Goal: Use online tool/utility

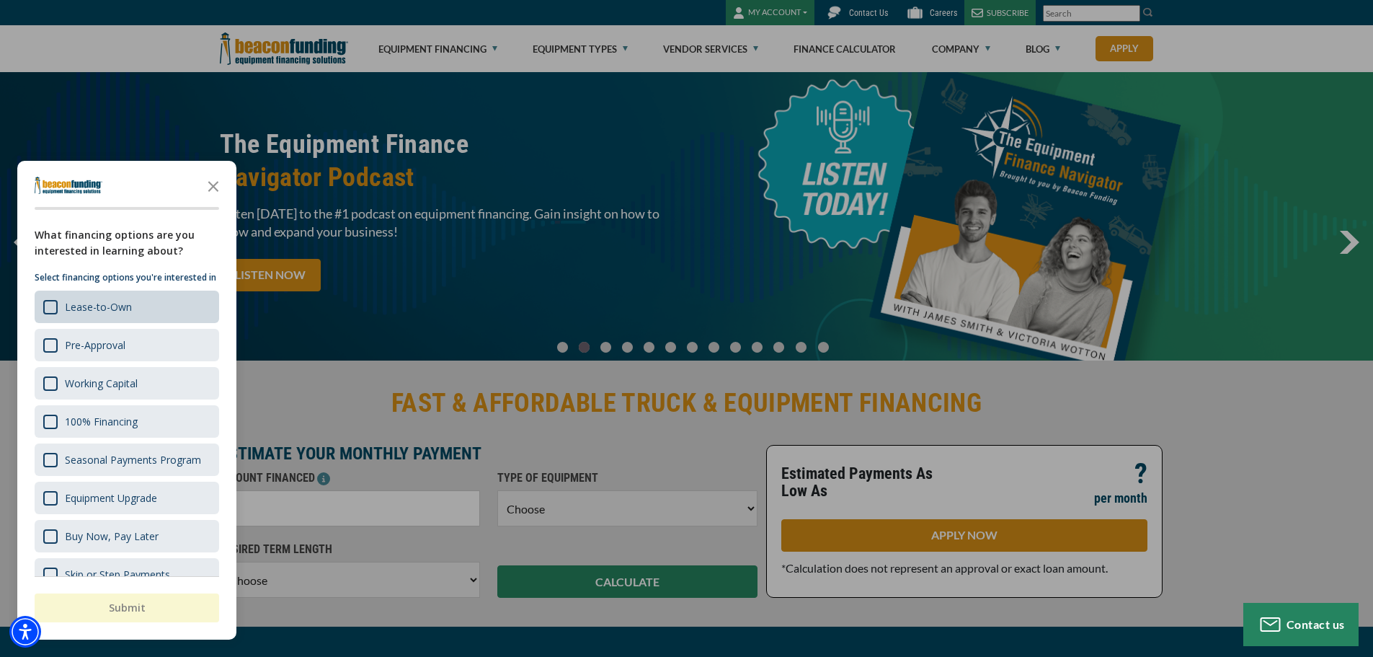
click at [117, 314] on div "Lease-to-Own" at bounding box center [98, 307] width 67 height 14
click at [166, 611] on button "Submit" at bounding box center [127, 607] width 185 height 29
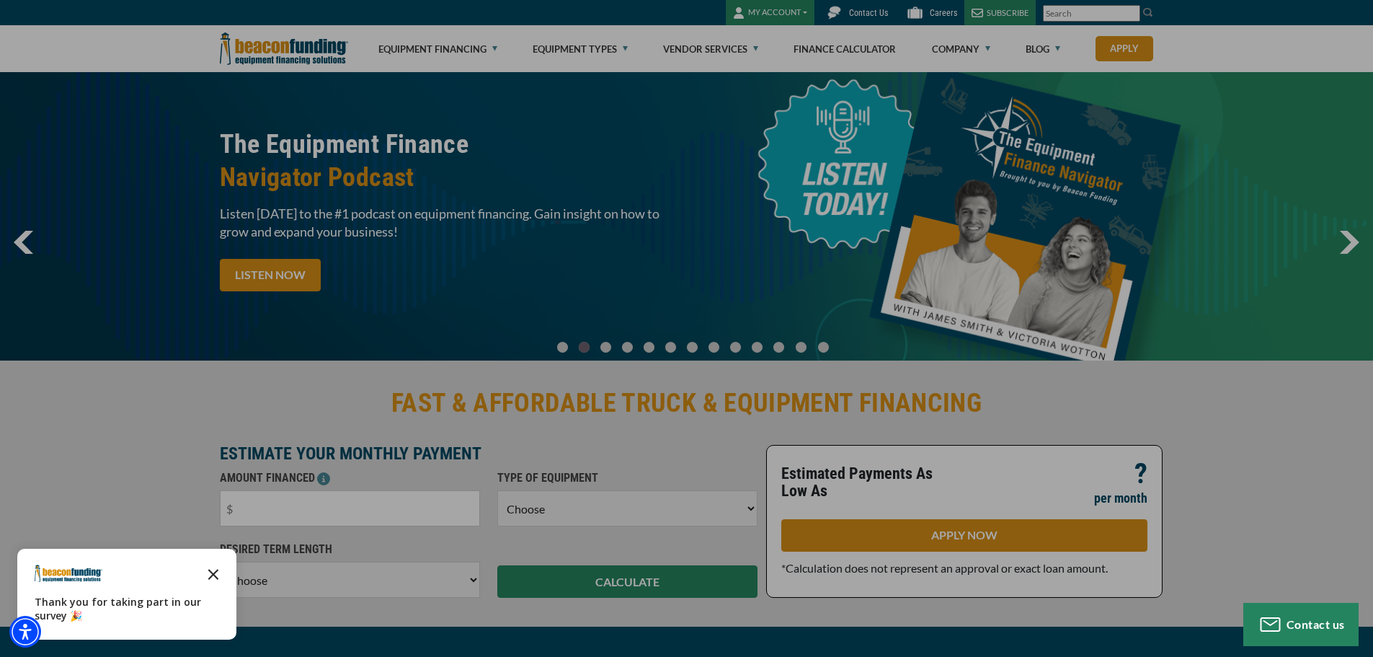
click at [211, 580] on icon "Close the survey" at bounding box center [213, 573] width 29 height 29
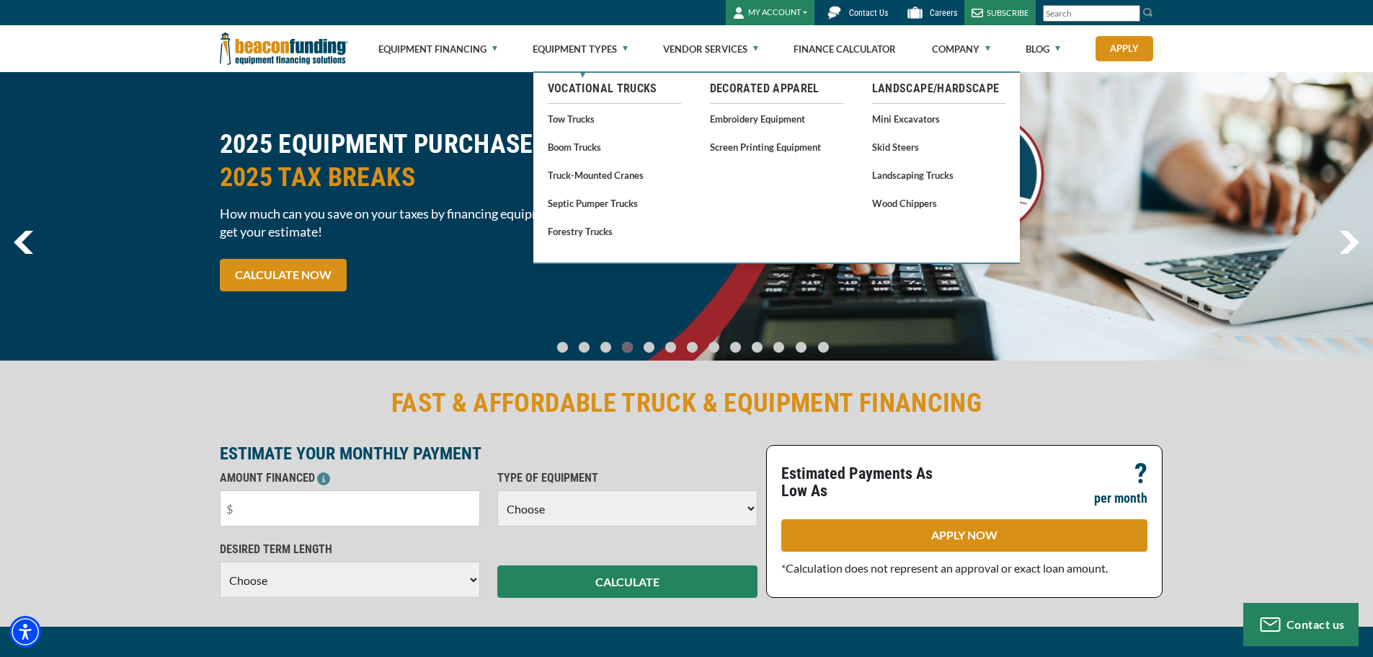
drag, startPoint x: 847, startPoint y: 124, endPoint x: 715, endPoint y: 209, distance: 156.9
click at [715, 209] on ul "Decorated Apparel Embroidery Equipment Screen Printing Equipment" at bounding box center [777, 159] width 162 height 172
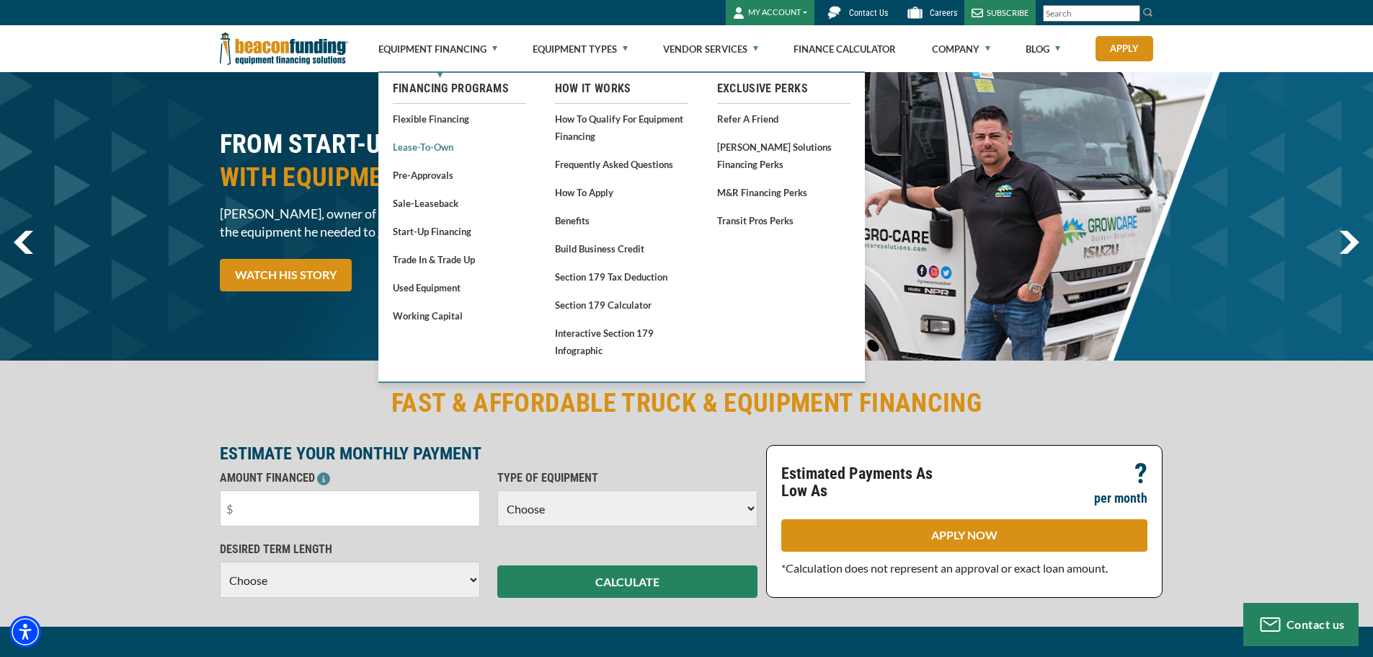
click at [438, 147] on link "Lease-To-Own" at bounding box center [459, 147] width 133 height 18
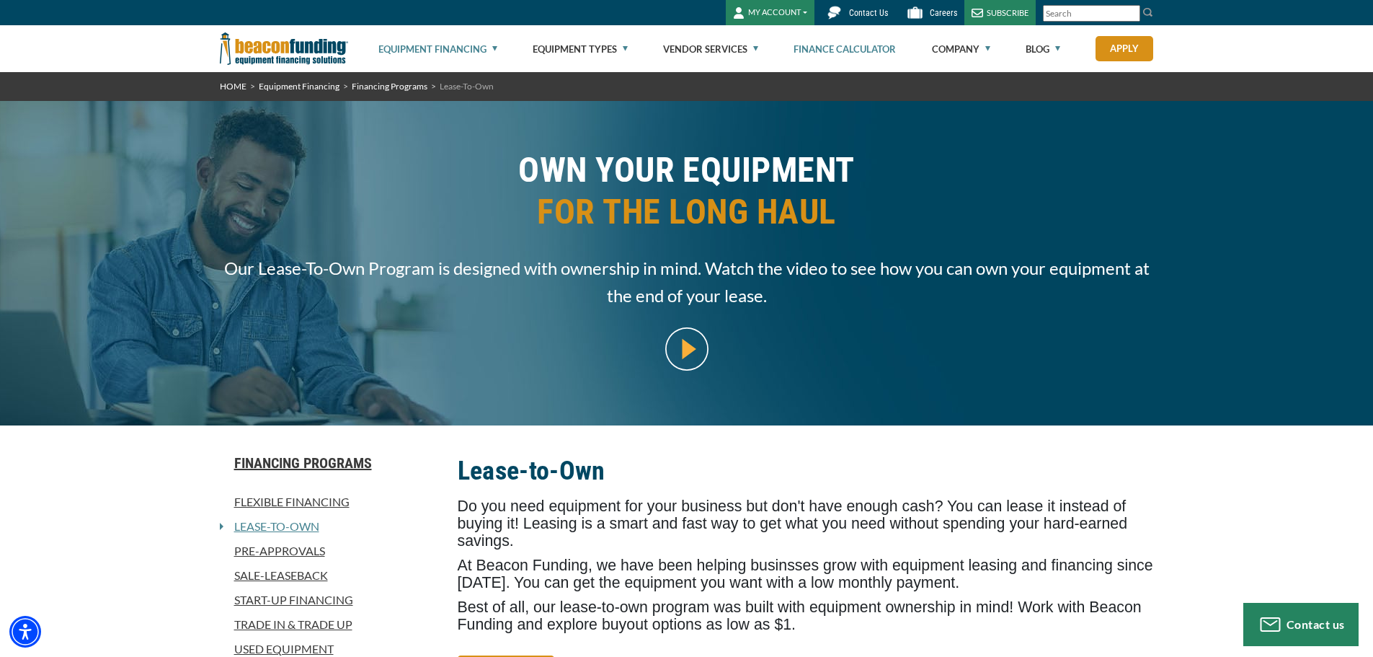
click at [890, 49] on link "Finance Calculator" at bounding box center [845, 49] width 102 height 46
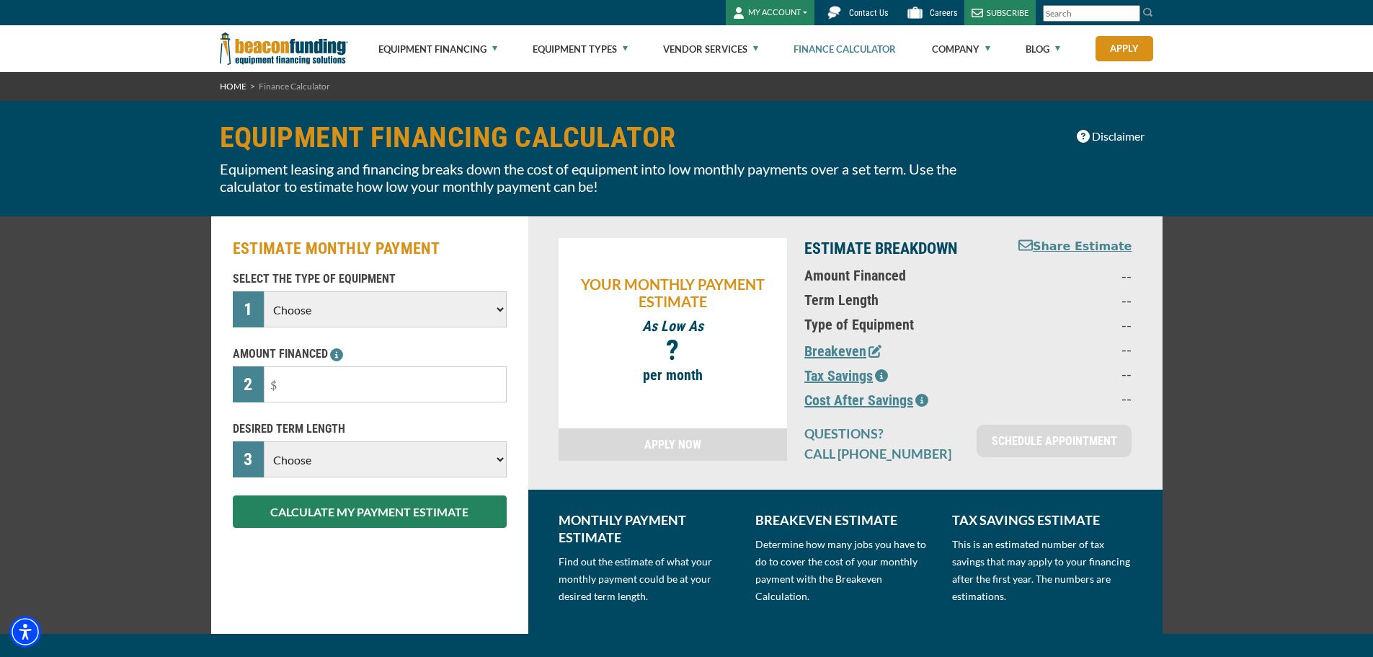
click at [474, 326] on select "Choose Backhoe Boom/Bucket Truck Chipper Commercial Mower Crane DTG/DTF Printin…" at bounding box center [385, 309] width 242 height 36
select select "9"
click at [264, 291] on select "Choose Backhoe Boom/Bucket Truck Chipper Commercial Mower Crane DTG/DTF Printin…" at bounding box center [385, 309] width 242 height 36
click at [425, 383] on input "text" at bounding box center [385, 384] width 242 height 36
type input "$40,000"
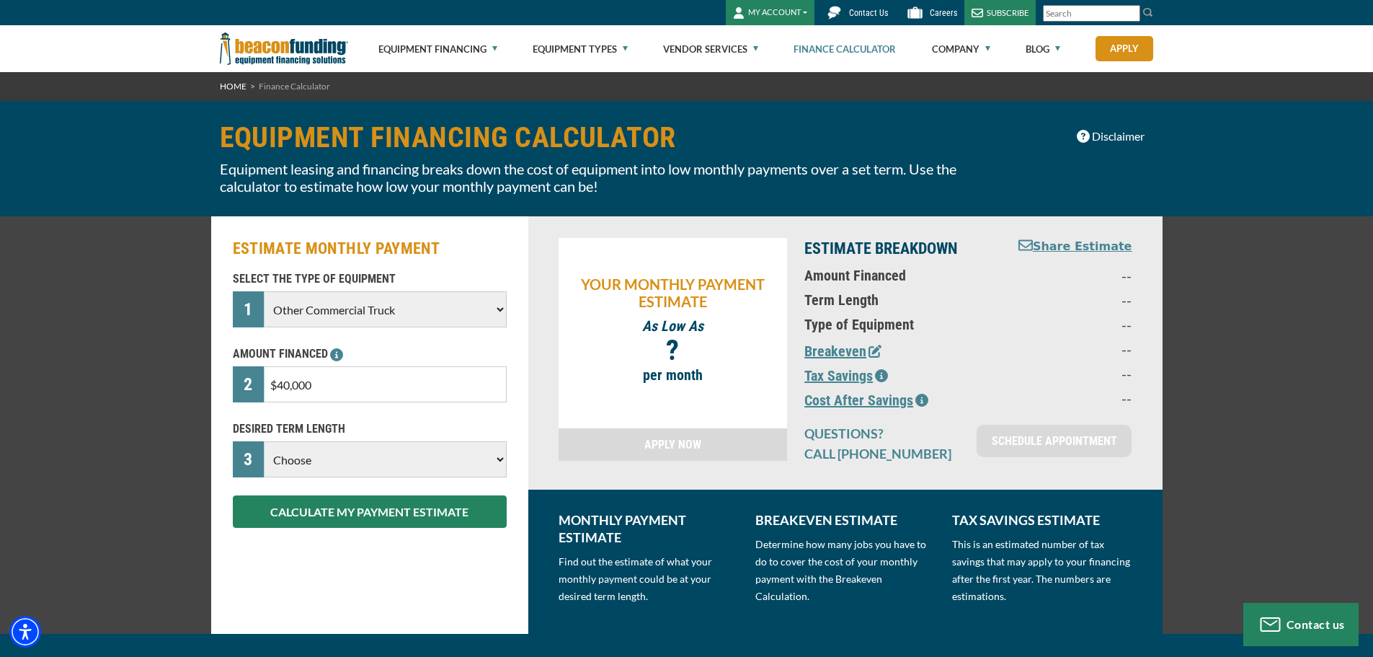
click at [474, 456] on select "Choose 36 Months 48 Months 60 Months" at bounding box center [385, 459] width 242 height 36
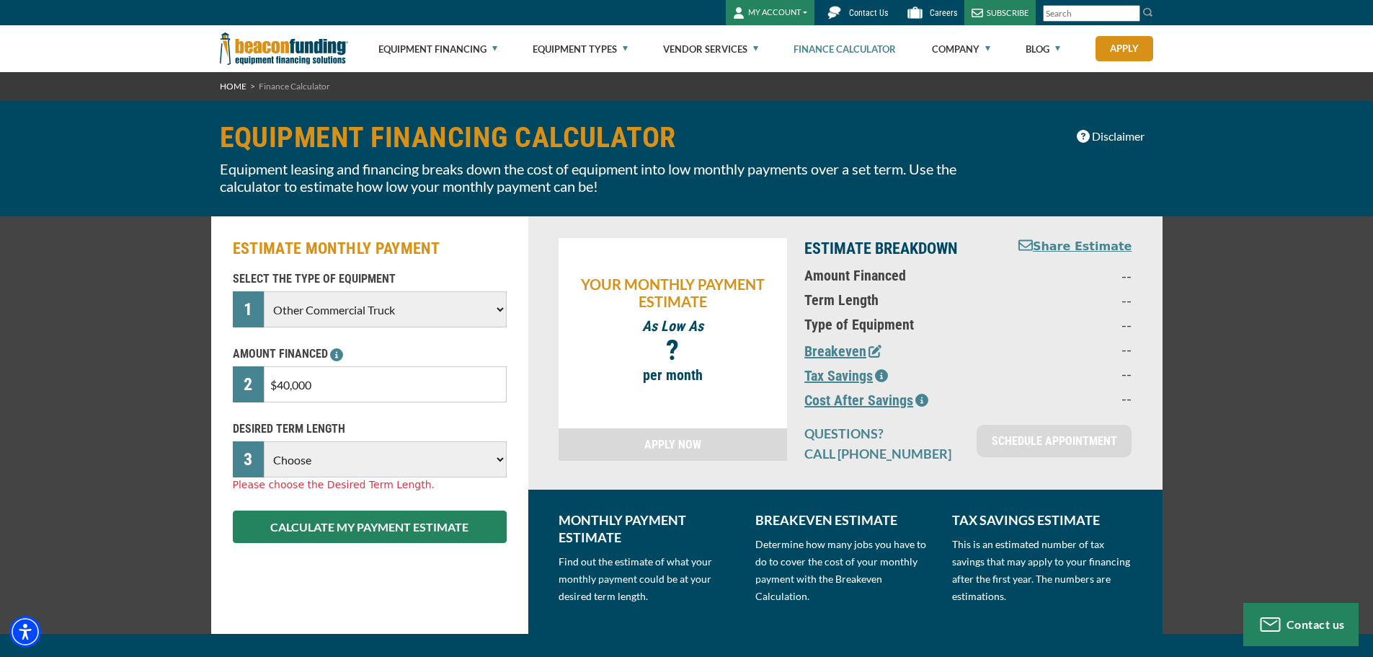
select select "36"
click at [264, 441] on select "Choose 36 Months 48 Months 60 Months" at bounding box center [385, 459] width 242 height 36
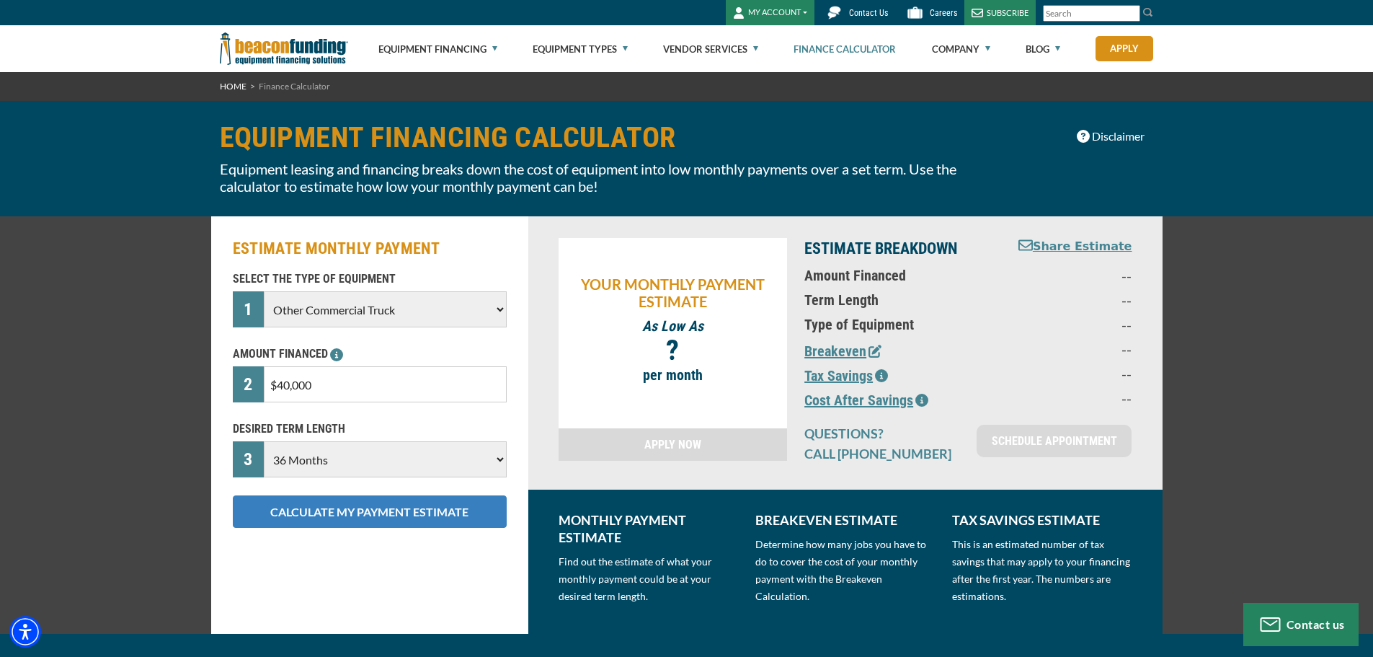
click at [448, 503] on button "CALCULATE MY PAYMENT ESTIMATE" at bounding box center [370, 511] width 274 height 32
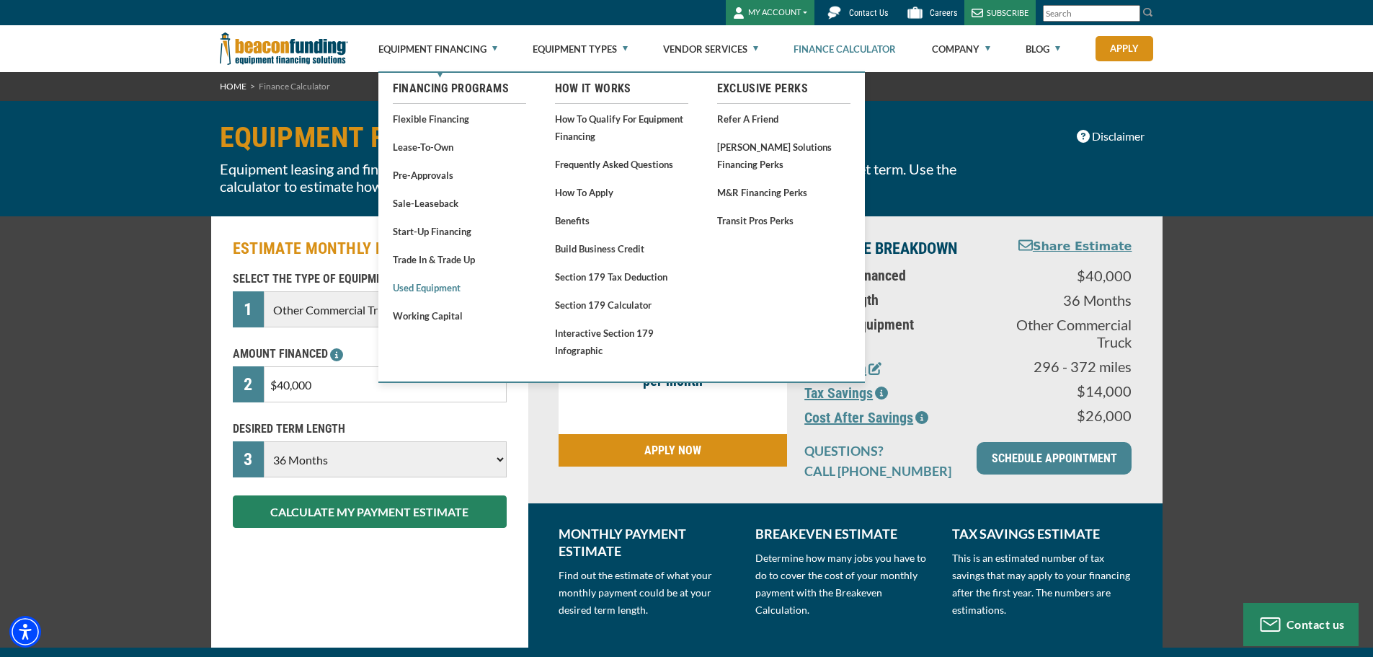
click at [456, 288] on link "Used Equipment" at bounding box center [459, 287] width 133 height 18
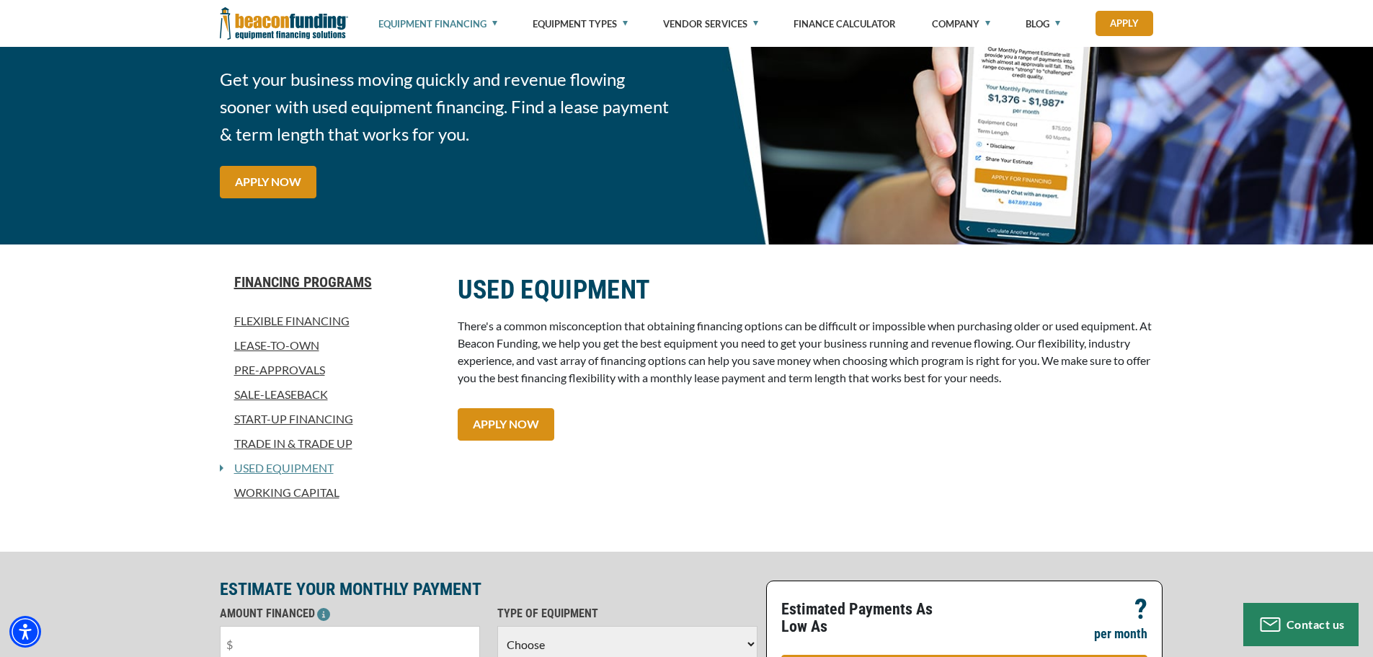
scroll to position [144, 0]
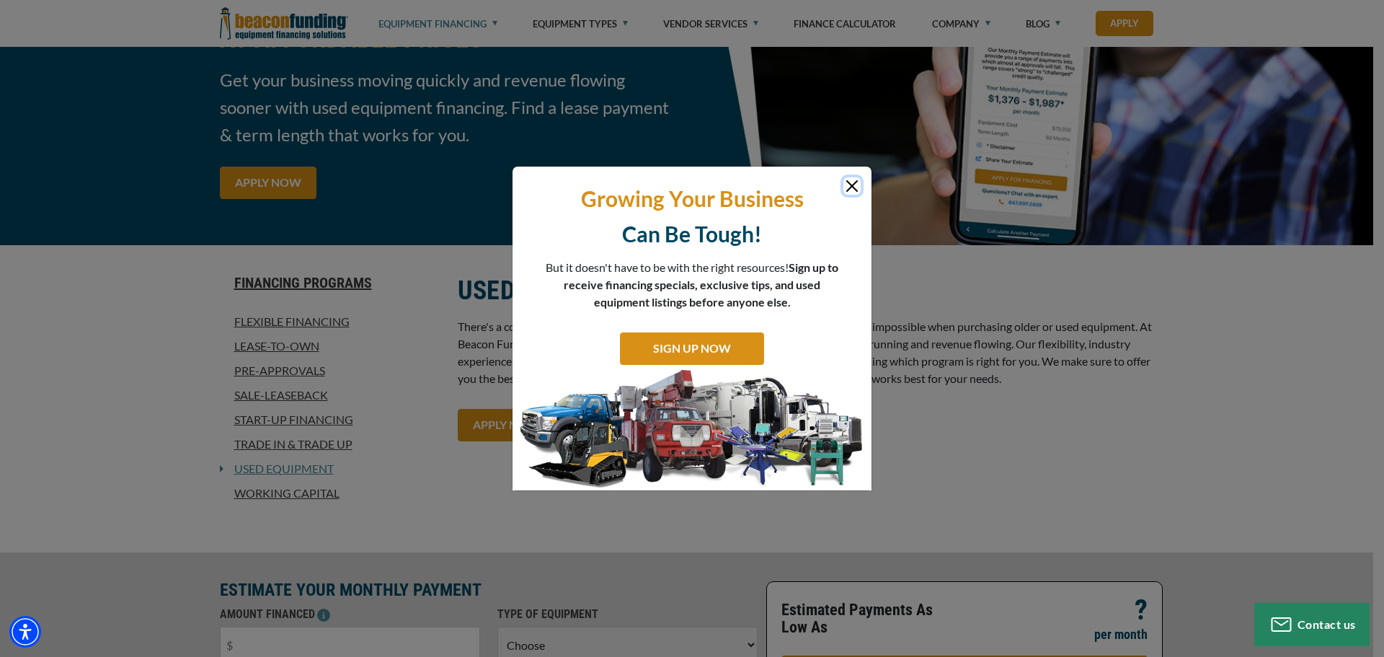
click at [848, 183] on button "Close" at bounding box center [851, 185] width 17 height 17
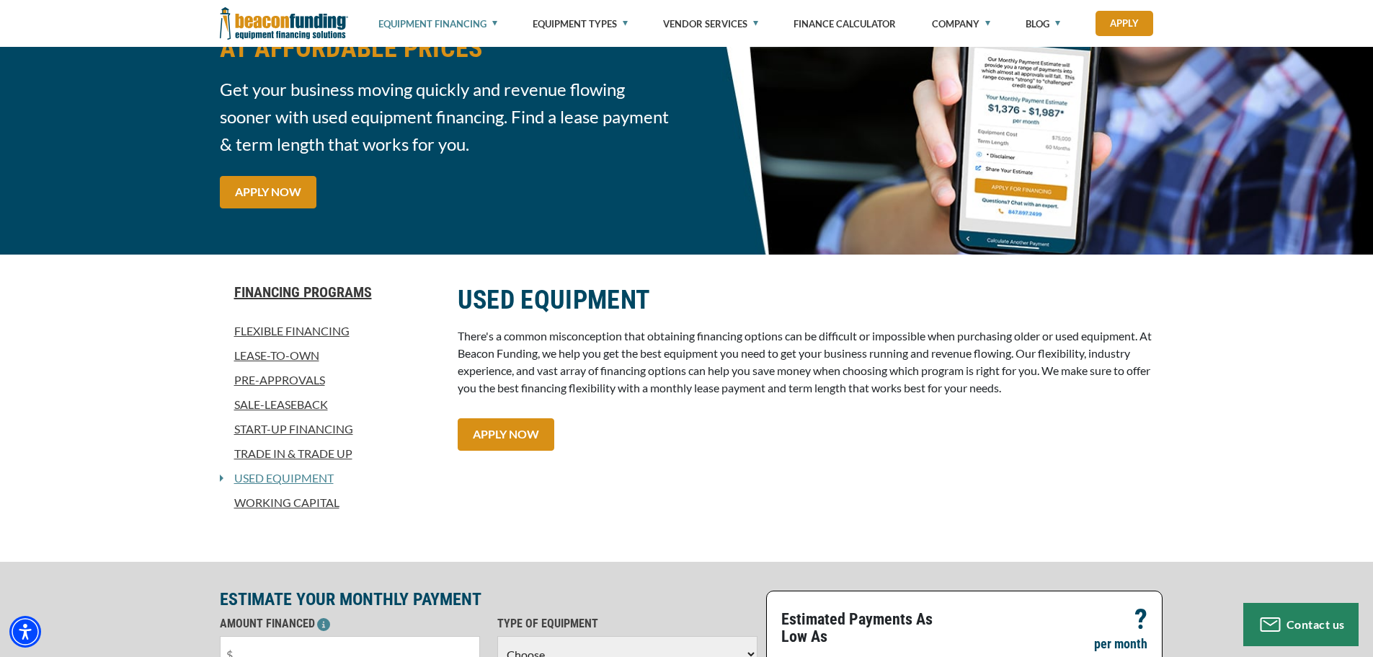
scroll to position [0, 0]
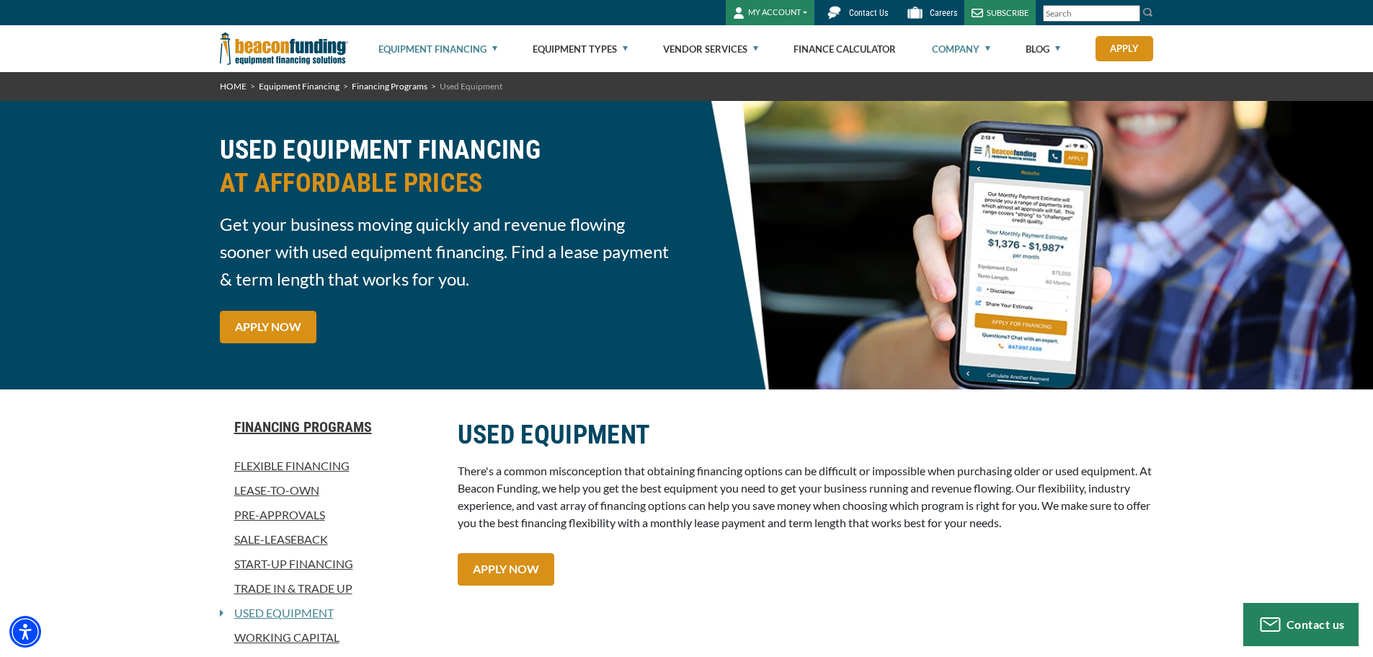
click at [982, 47] on link "Company" at bounding box center [961, 49] width 58 height 46
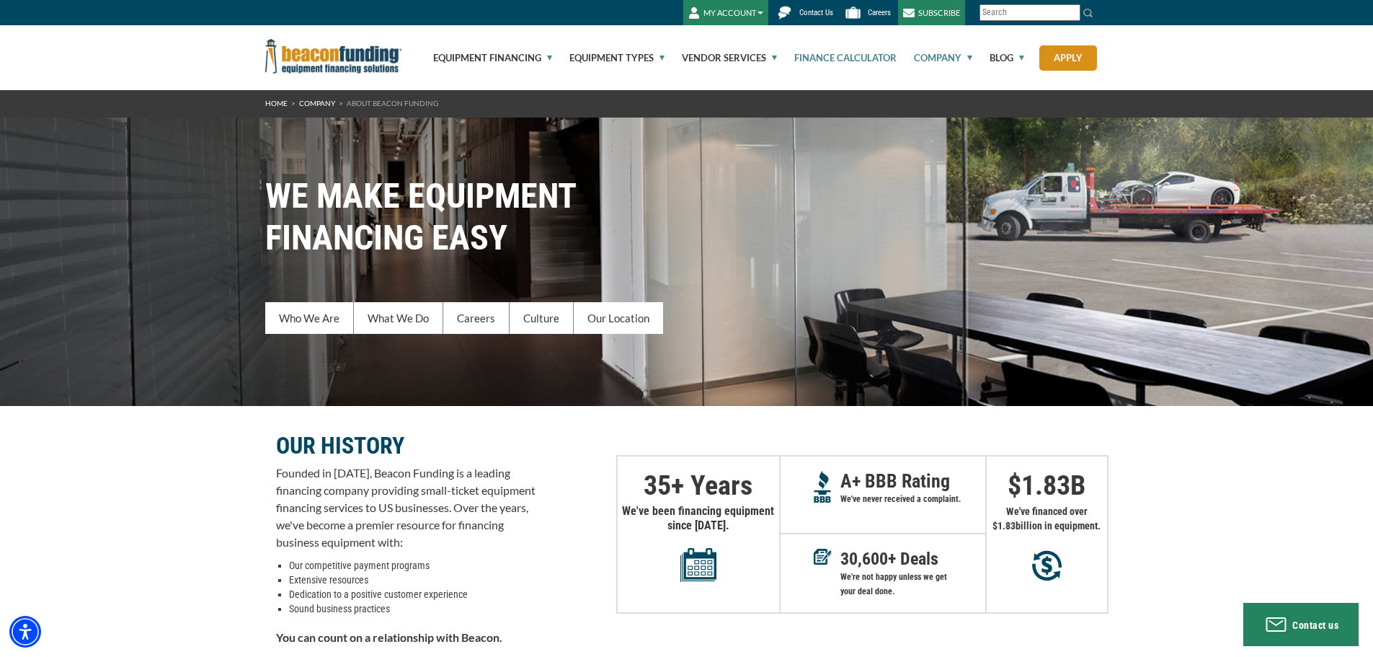
click at [886, 60] on link "Finance Calculator" at bounding box center [837, 57] width 119 height 65
